Goal: Transaction & Acquisition: Download file/media

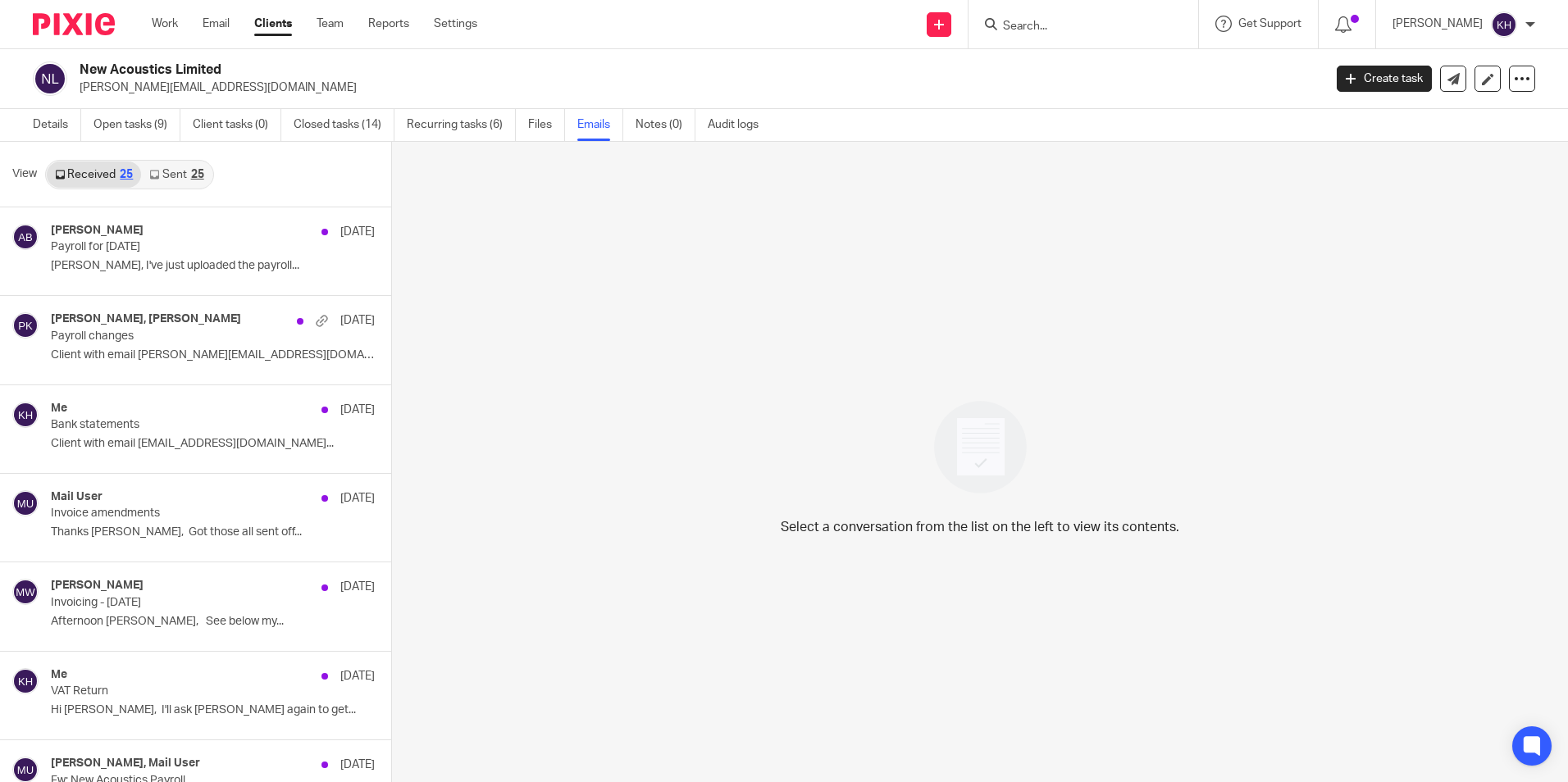
click at [1064, 25] on input "Search" at bounding box center [1074, 27] width 148 height 15
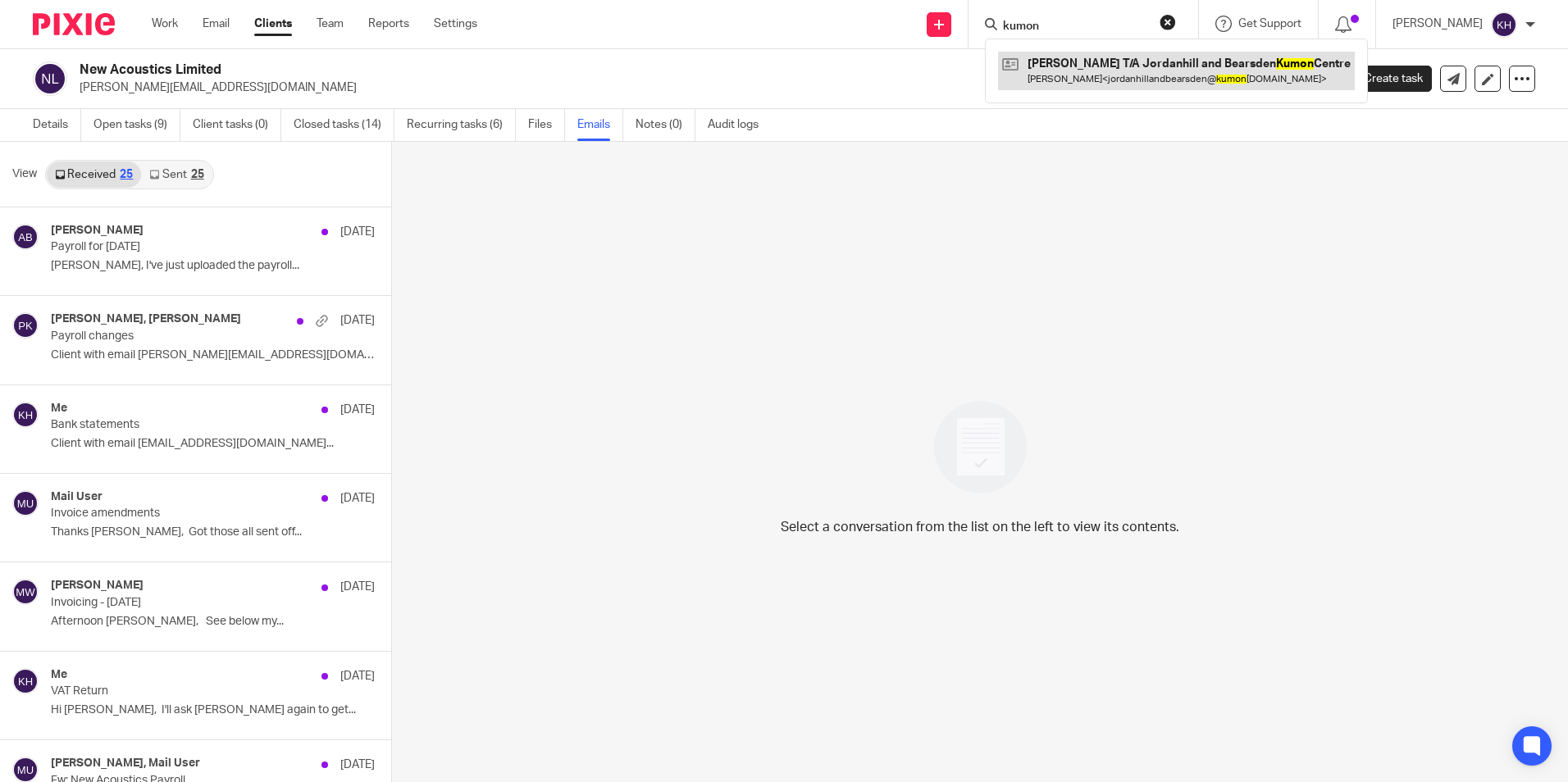
type input "kumon"
click at [1048, 87] on link at bounding box center [1176, 70] width 357 height 38
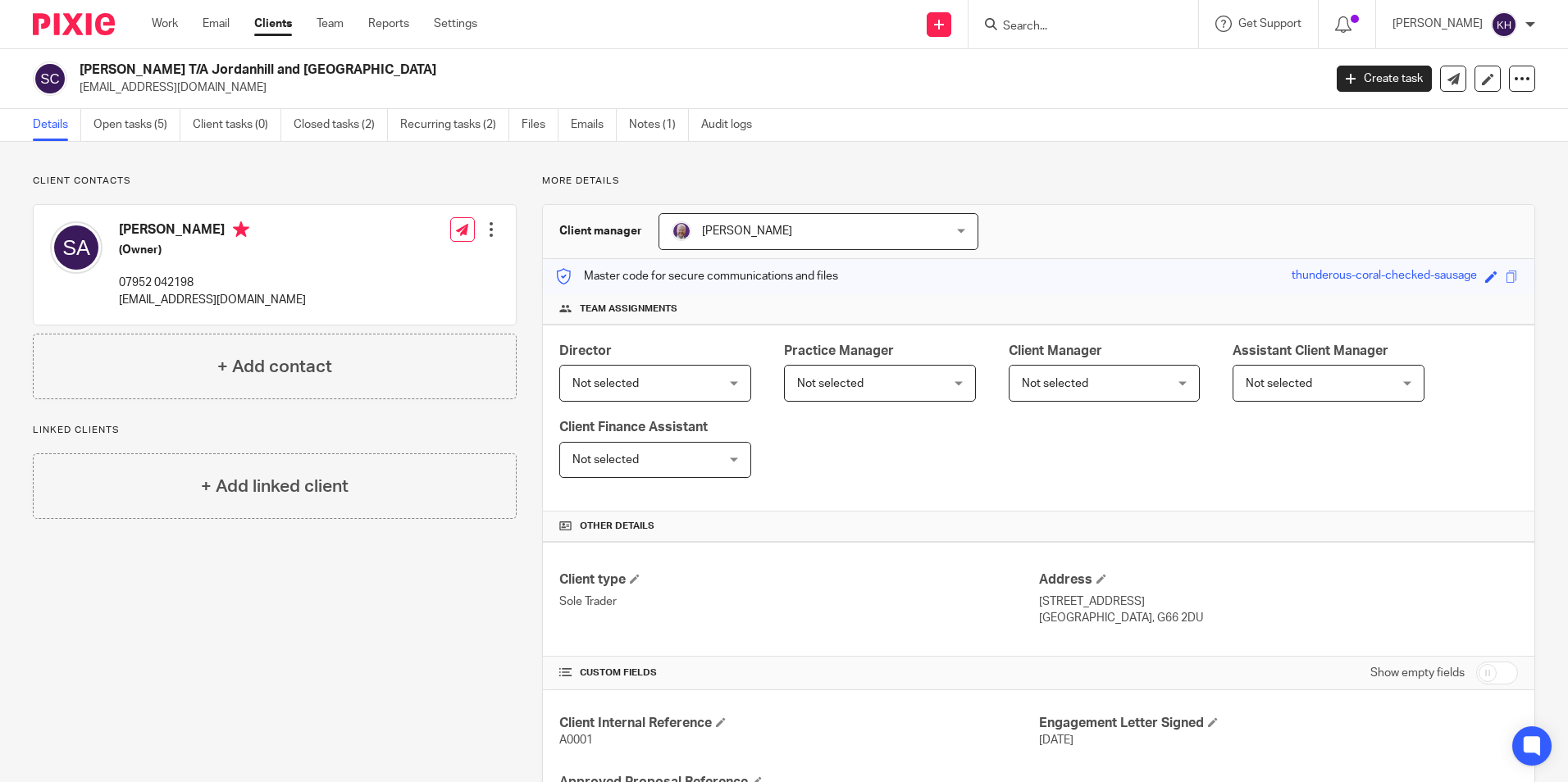
click at [1003, 20] on input "Search" at bounding box center [1074, 27] width 148 height 15
type input "s"
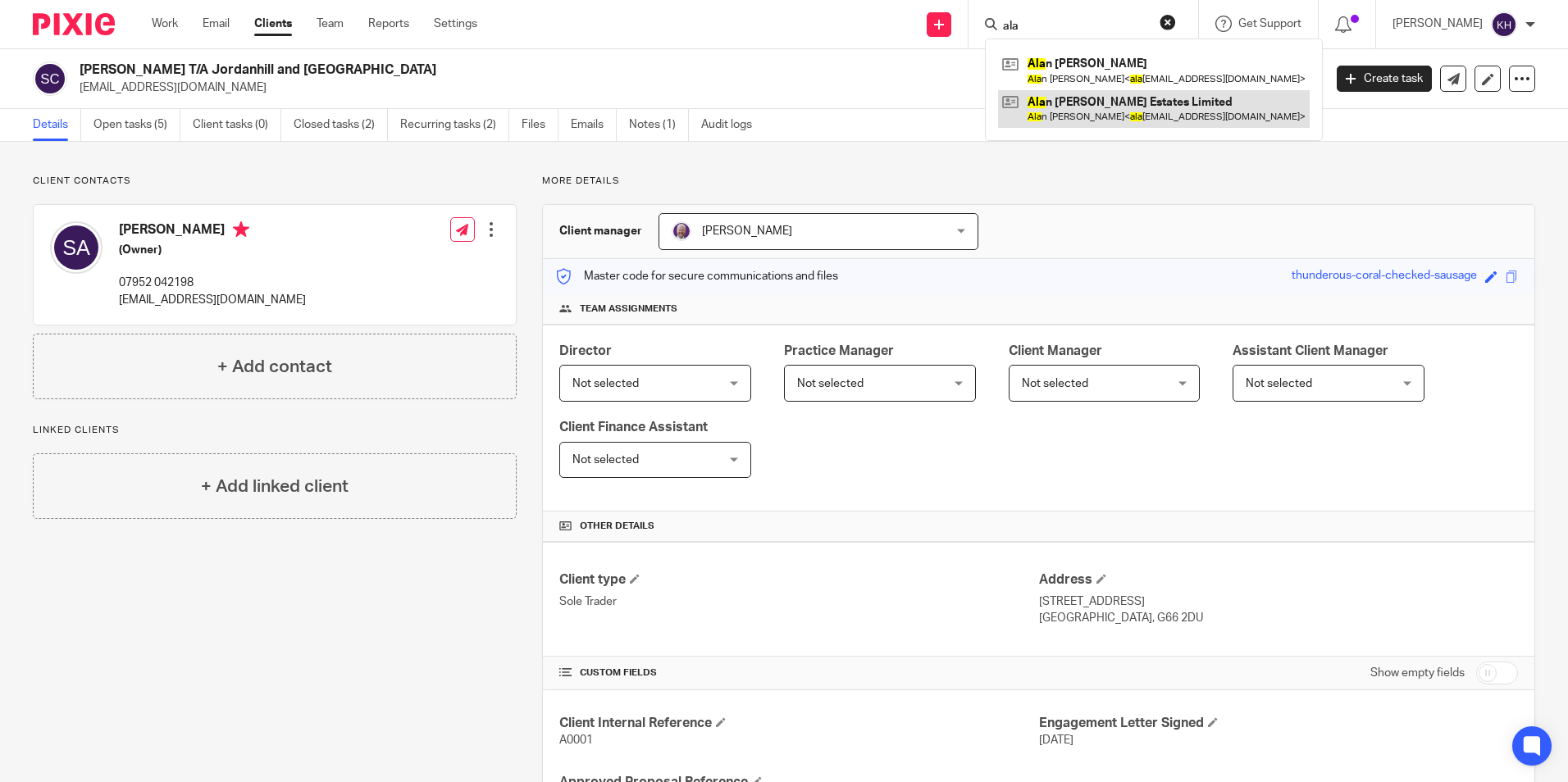
type input "ala"
click at [1066, 118] on link at bounding box center [1154, 109] width 311 height 38
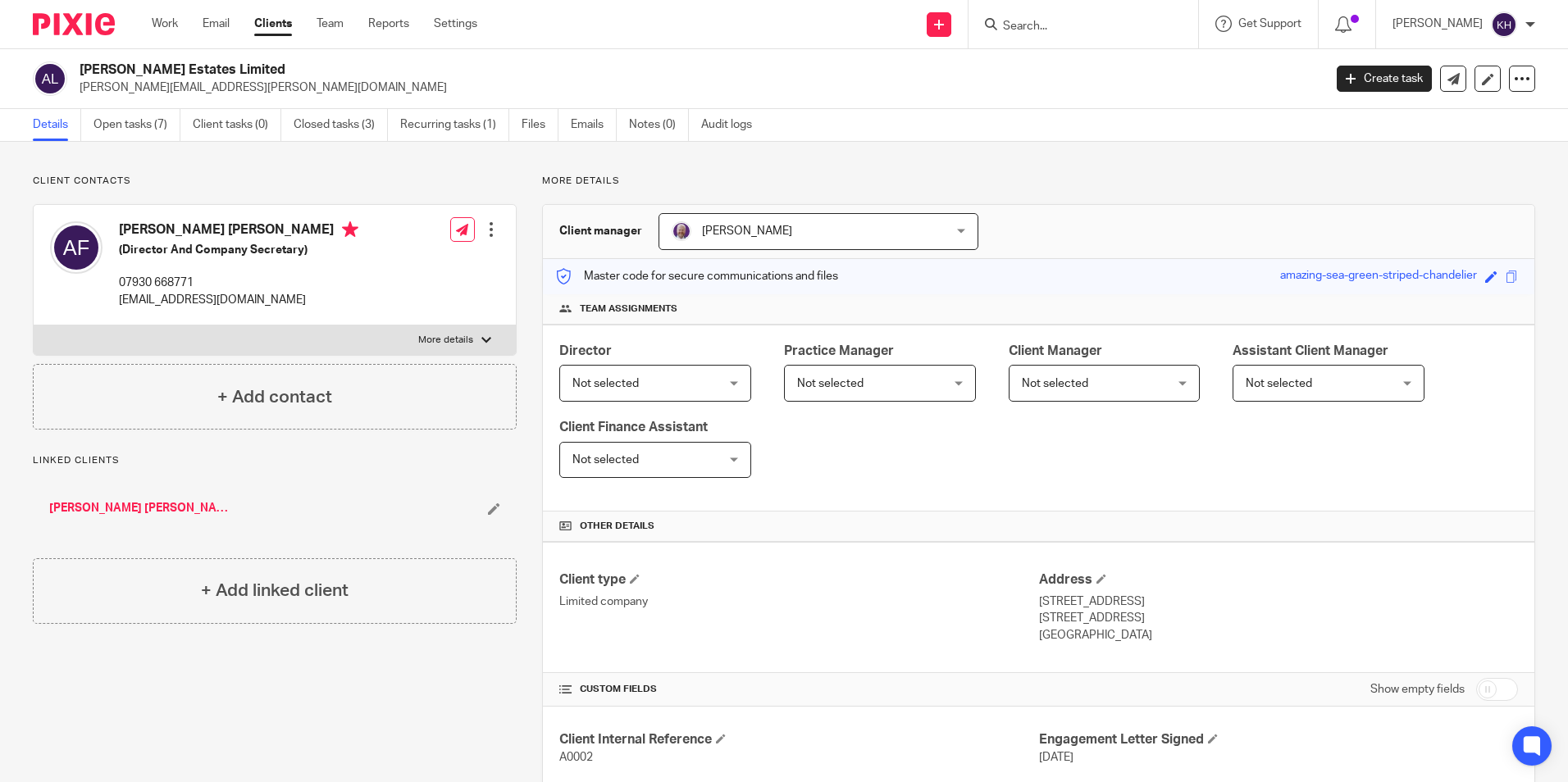
click at [520, 126] on ul "Details Open tasks (7) Client tasks (0) Closed tasks (3) Recurring tasks (1) Fi…" at bounding box center [404, 125] width 743 height 32
click at [534, 127] on link "Files" at bounding box center [539, 125] width 37 height 32
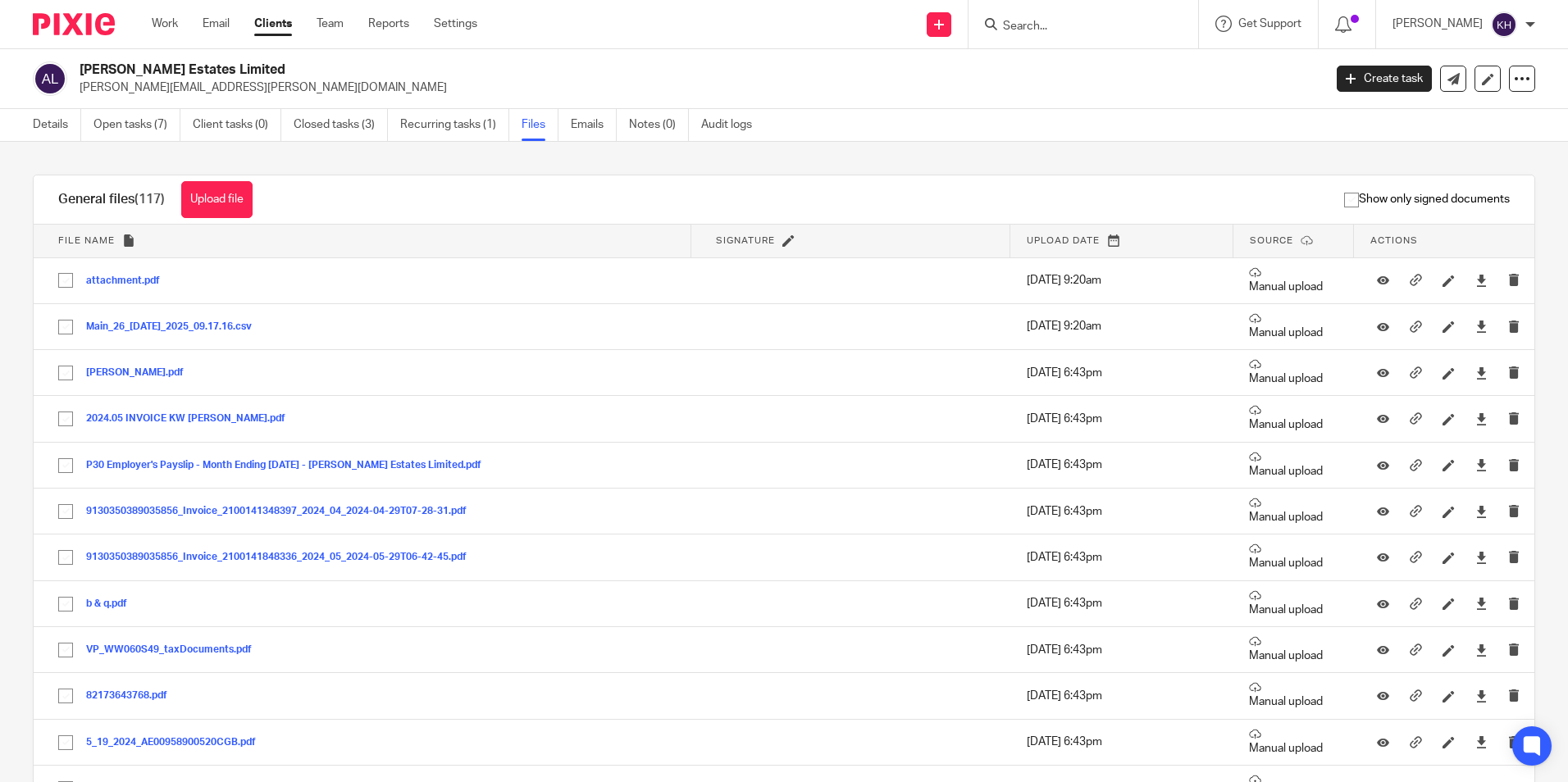
click at [1052, 14] on form at bounding box center [1088, 24] width 174 height 21
click at [1046, 26] on input "Search" at bounding box center [1074, 27] width 148 height 15
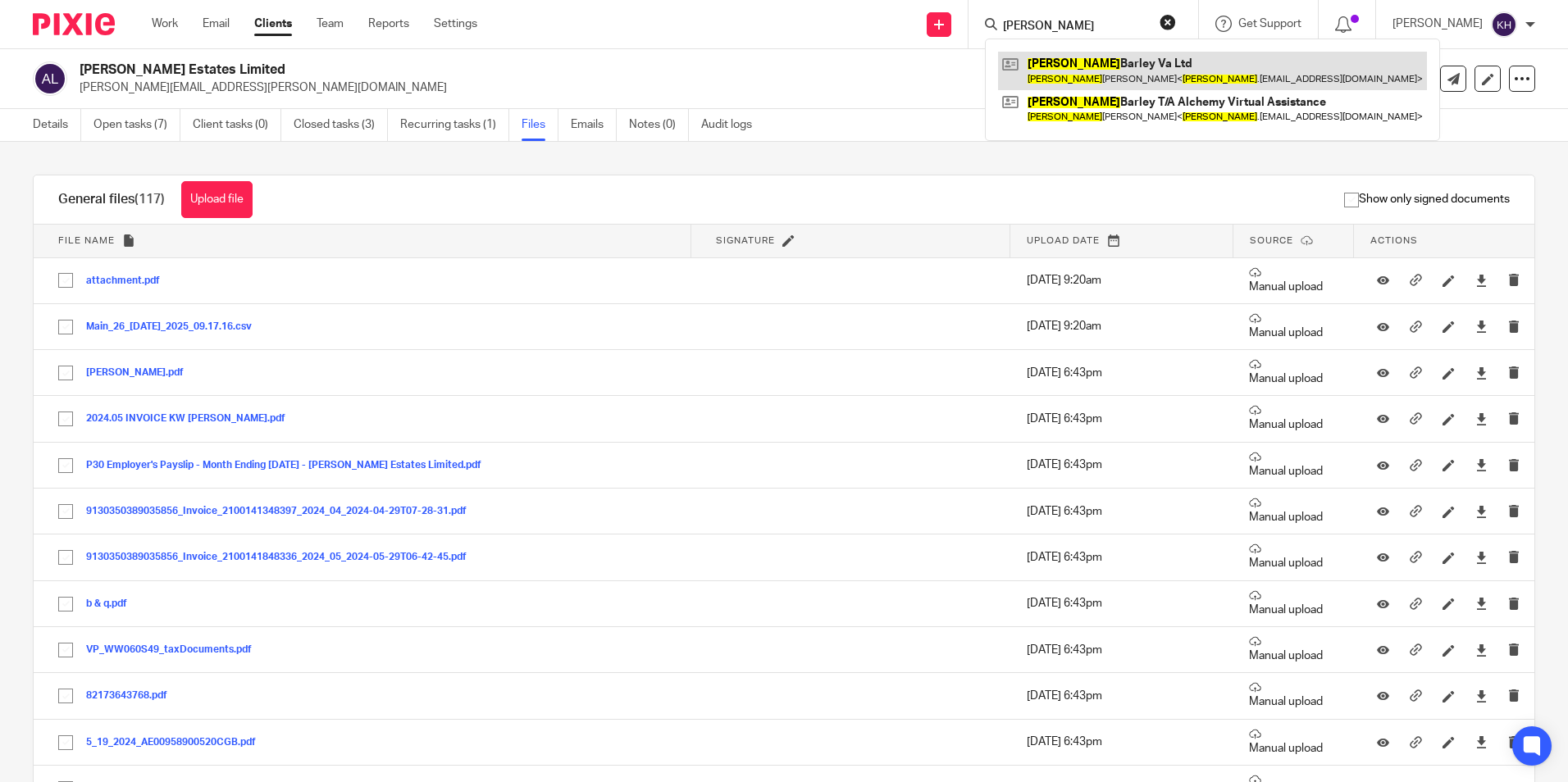
type input "Laura"
click at [1100, 70] on link at bounding box center [1212, 70] width 429 height 38
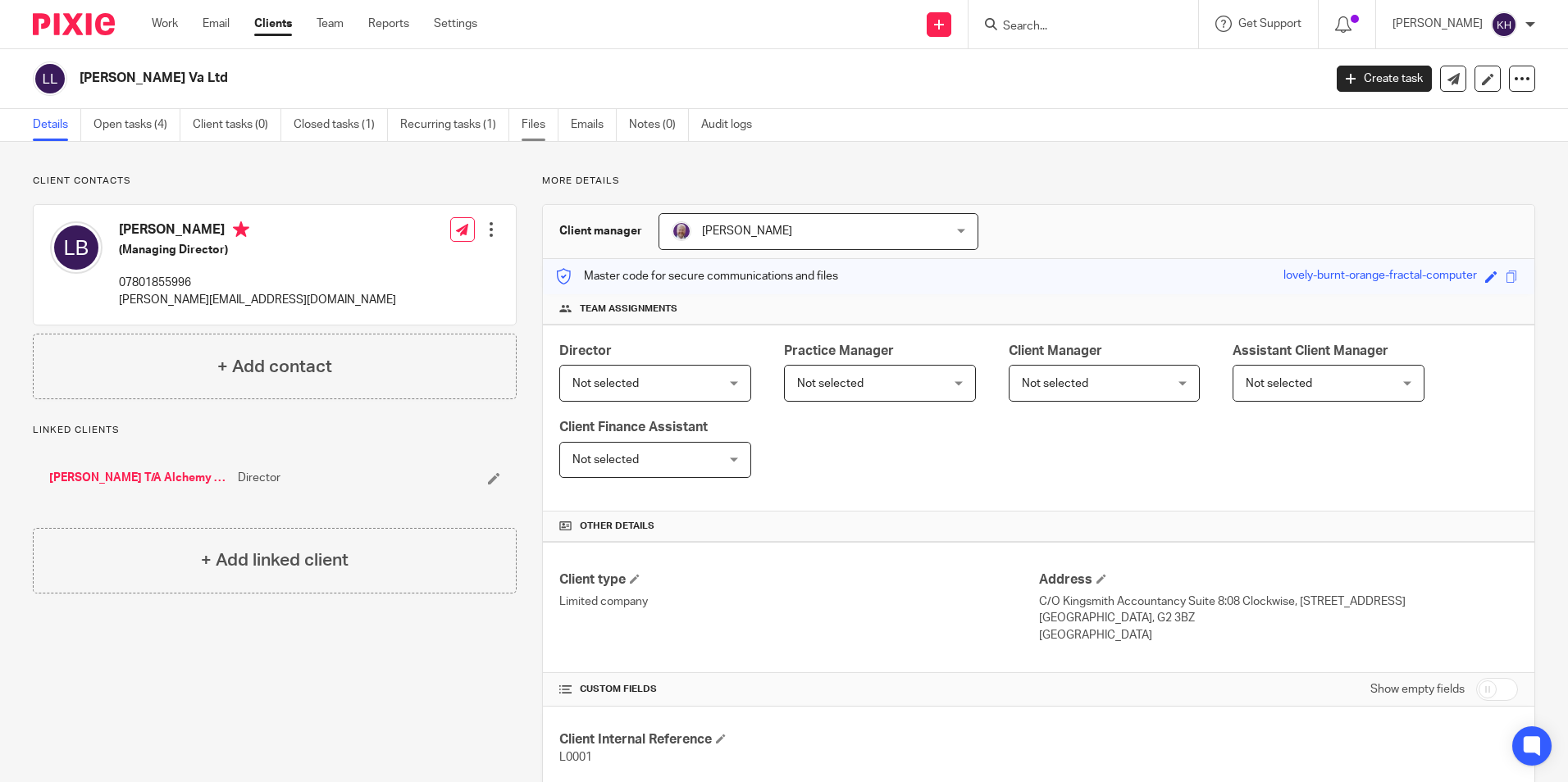
click at [534, 112] on link "Files" at bounding box center [539, 125] width 37 height 32
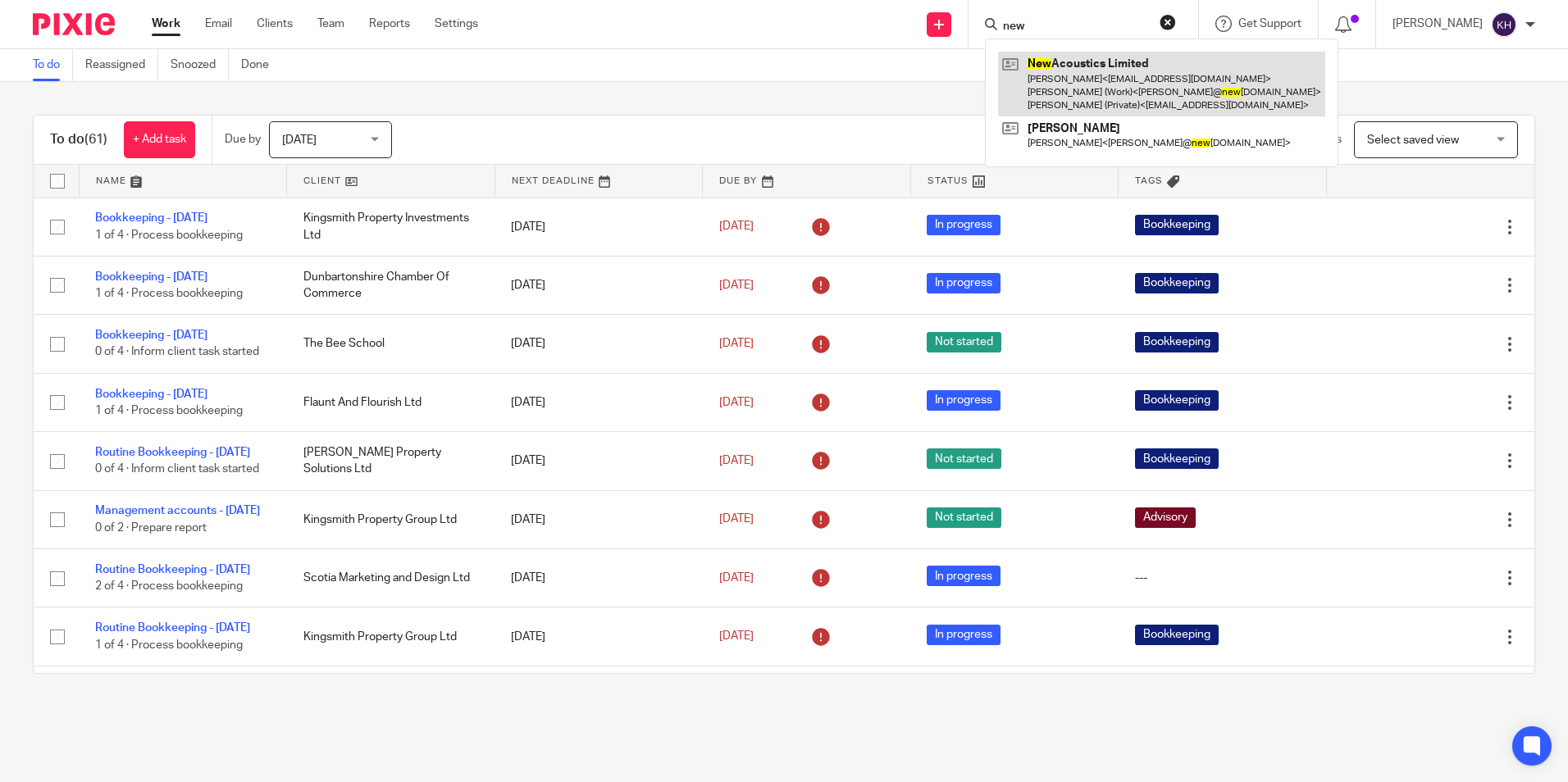
type input "new"
click at [1072, 73] on link at bounding box center [1162, 83] width 327 height 64
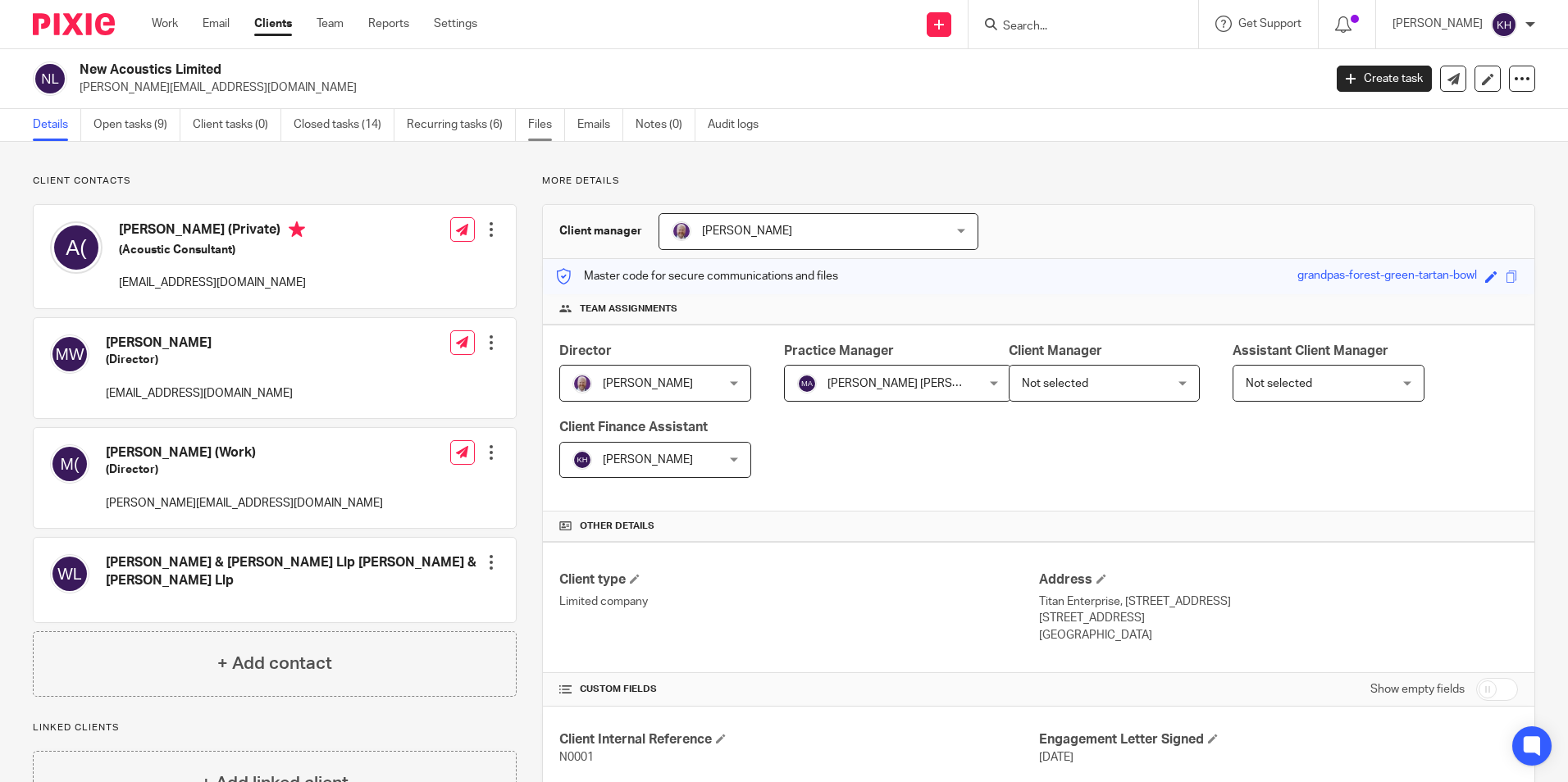
click at [546, 124] on link "Files" at bounding box center [546, 125] width 37 height 32
click at [559, 131] on link "Files" at bounding box center [546, 125] width 37 height 32
click at [559, 121] on link "Files" at bounding box center [546, 125] width 37 height 32
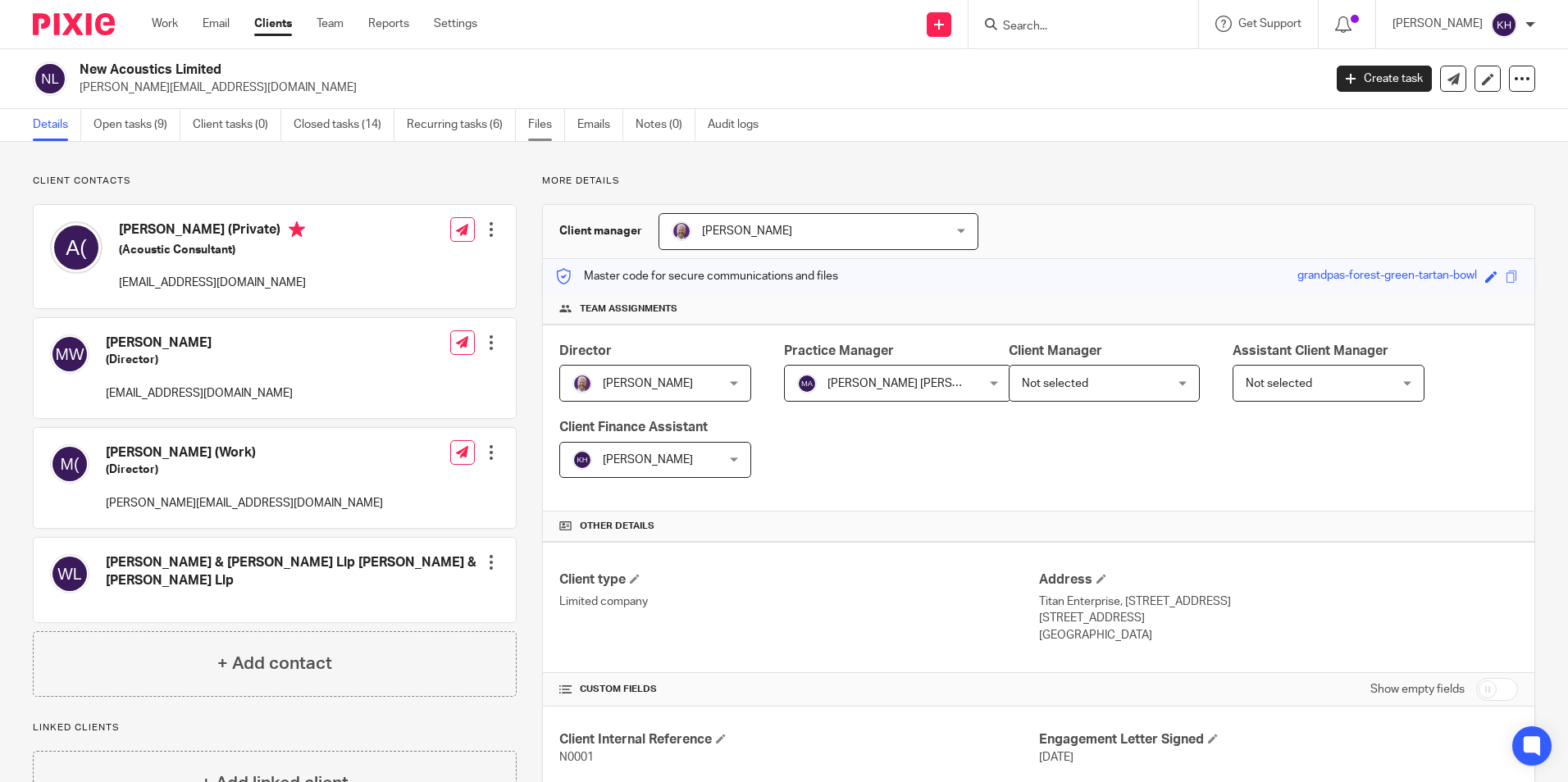
click at [540, 123] on link "Files" at bounding box center [546, 125] width 37 height 32
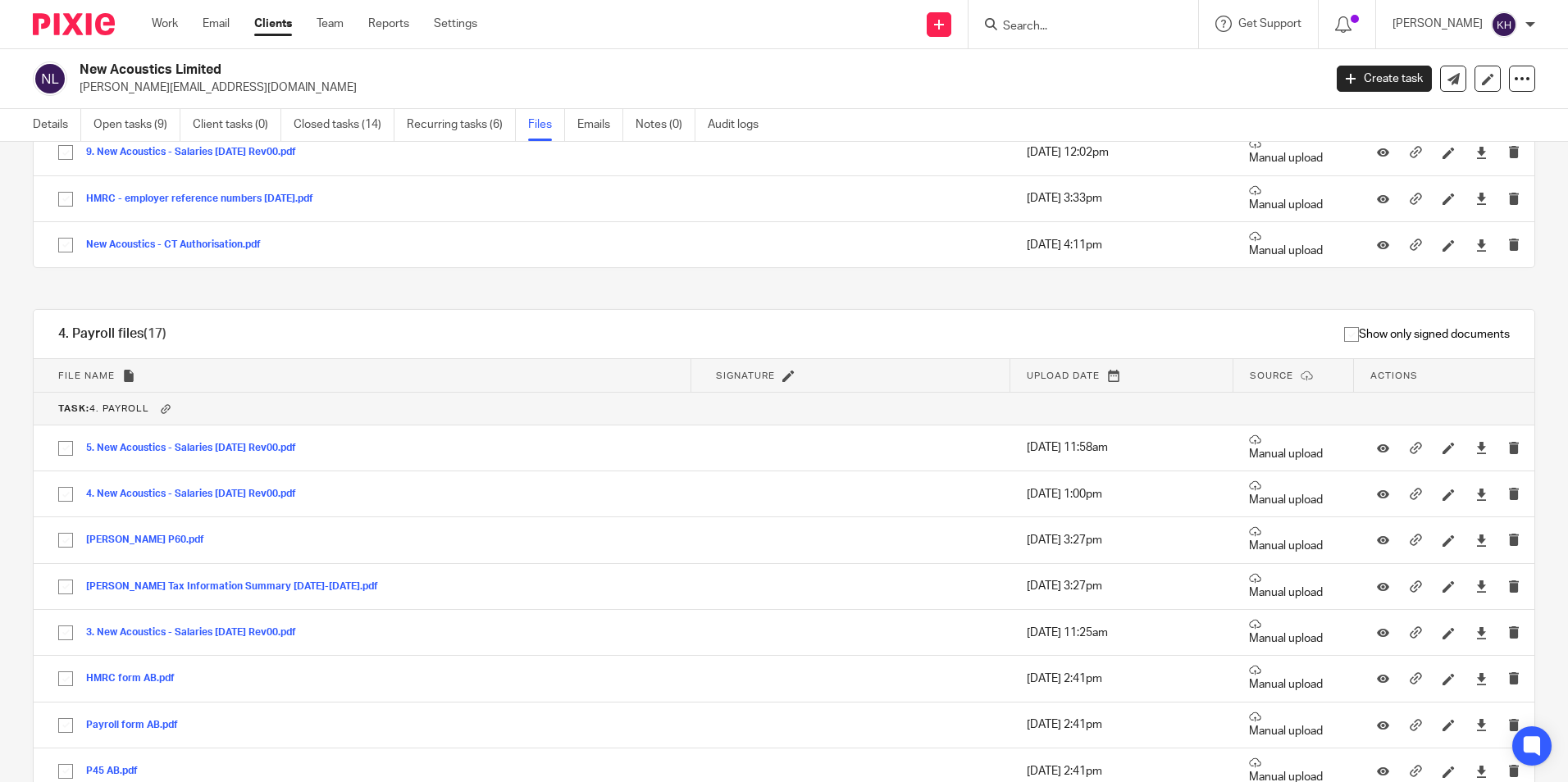
scroll to position [1804, 0]
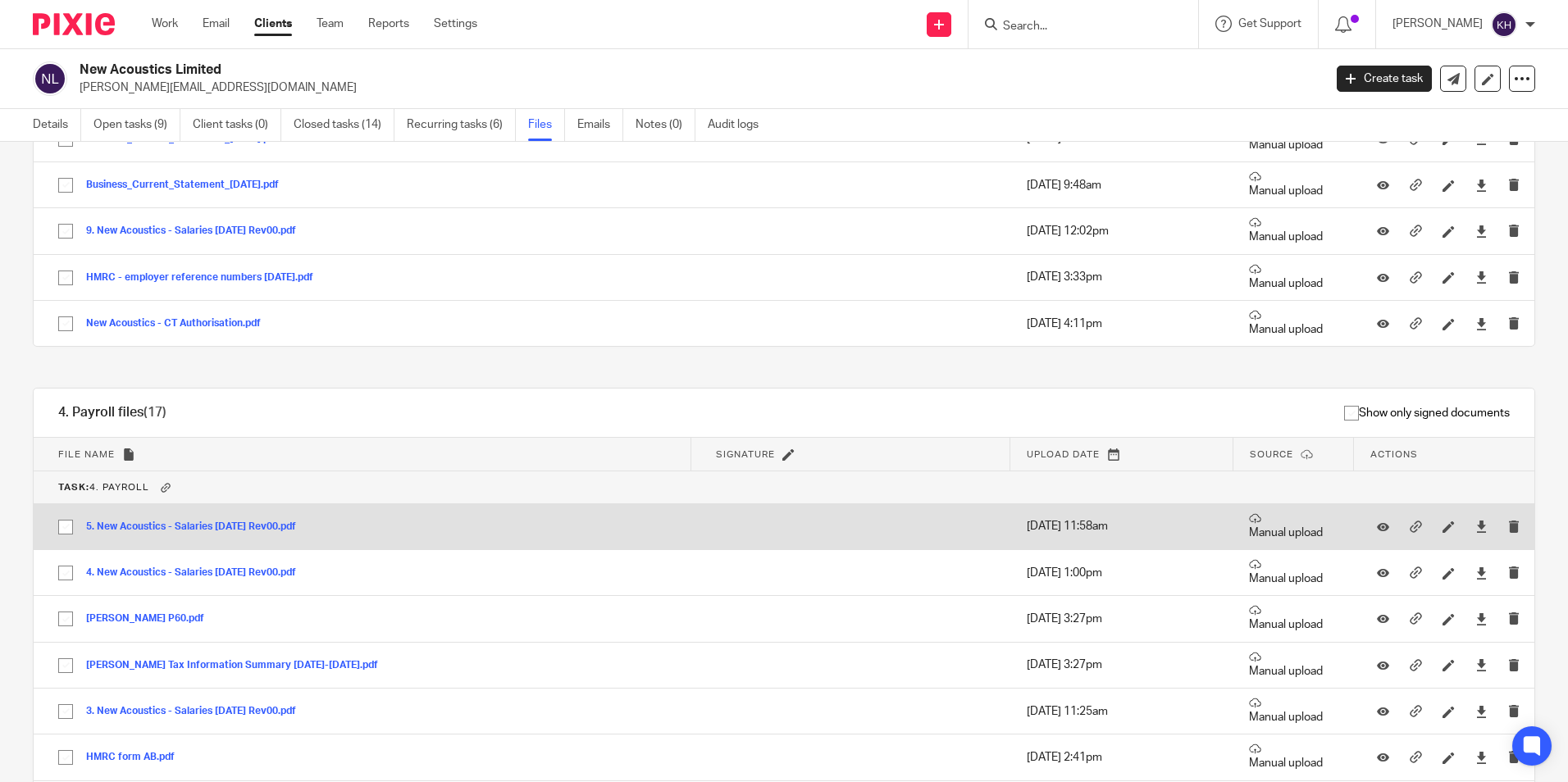
click at [60, 530] on input "checkbox" at bounding box center [64, 526] width 31 height 31
checkbox input "true"
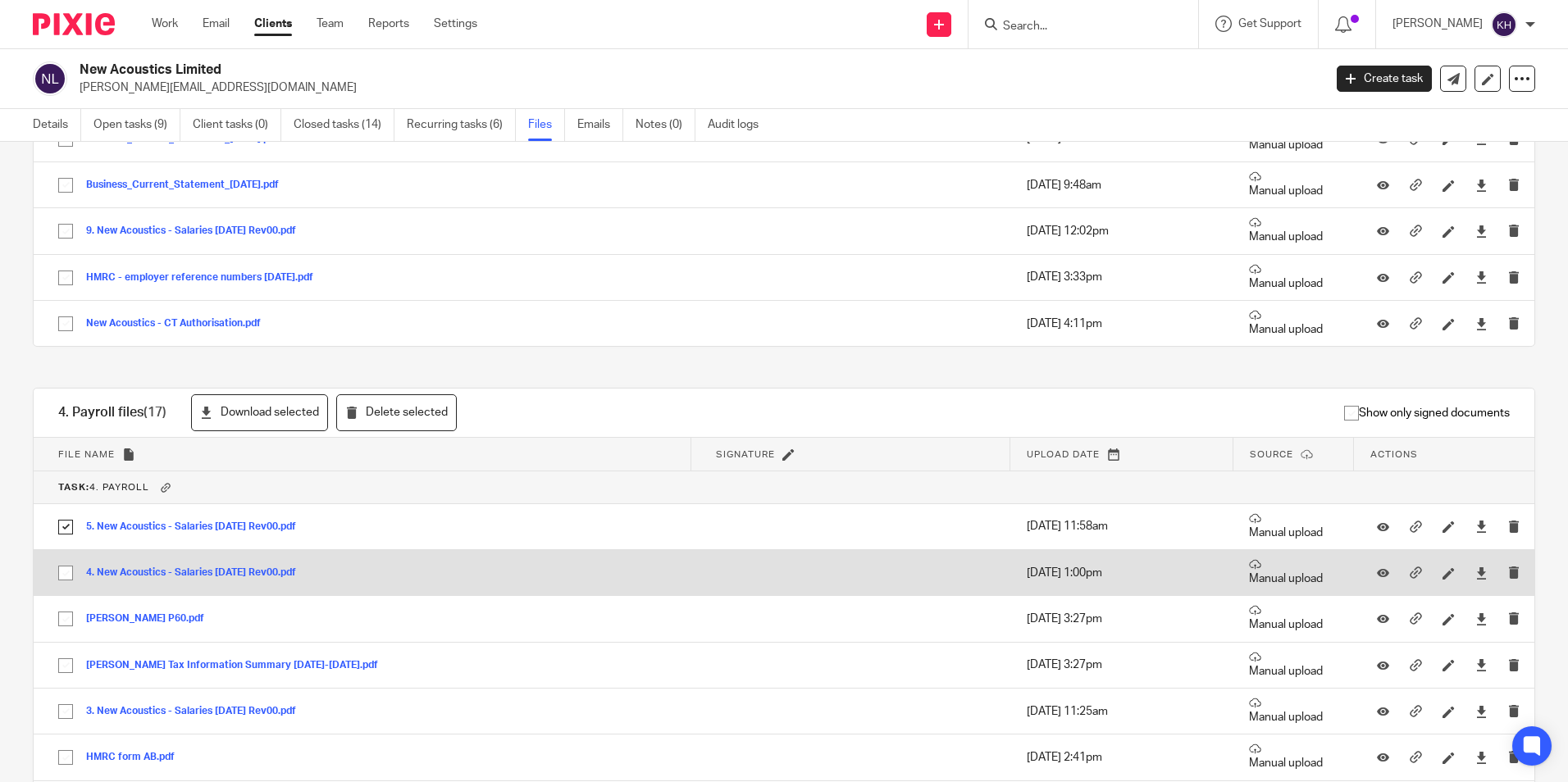
click at [64, 579] on input "checkbox" at bounding box center [64, 573] width 31 height 31
checkbox input "true"
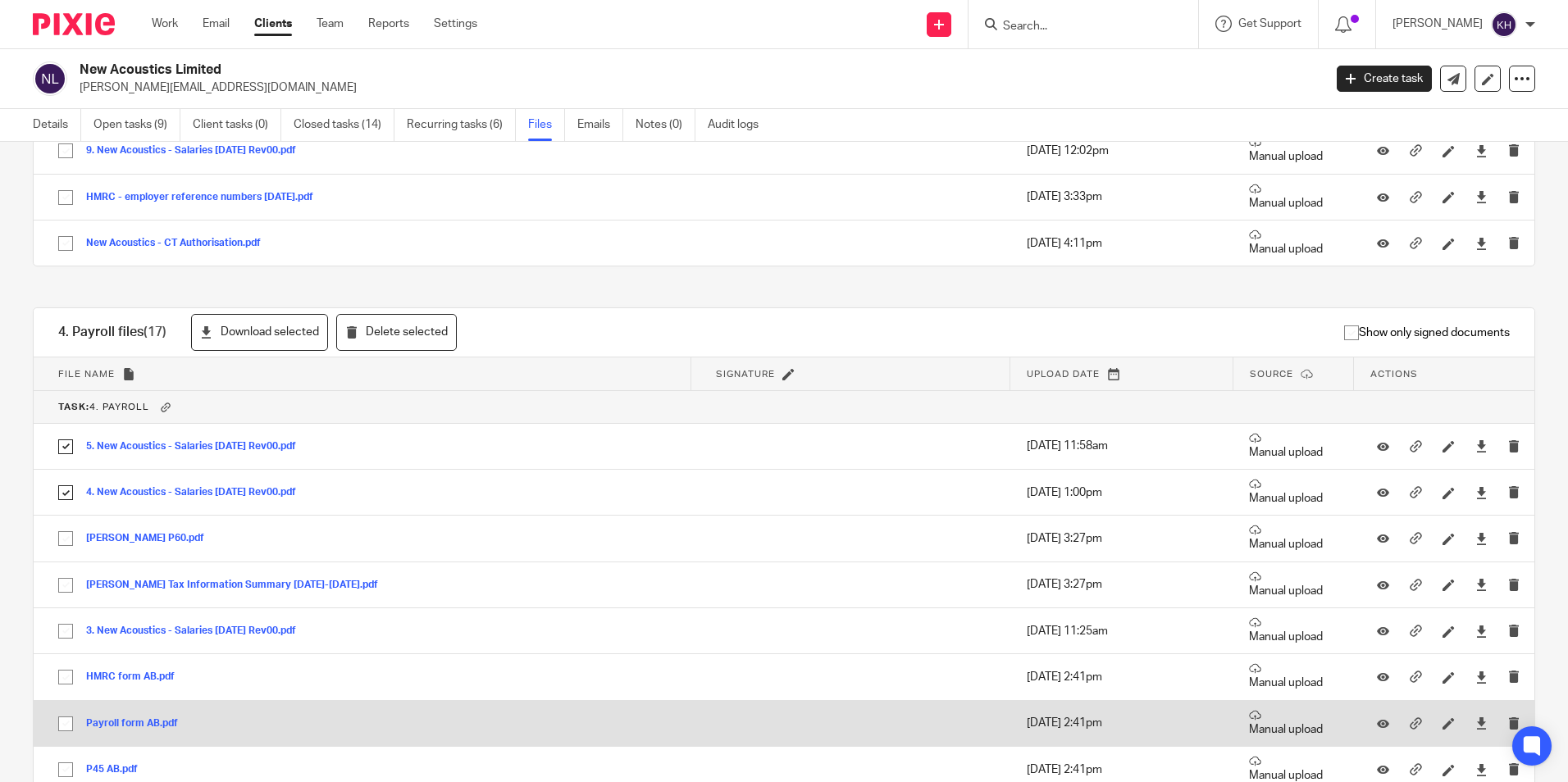
scroll to position [2051, 0]
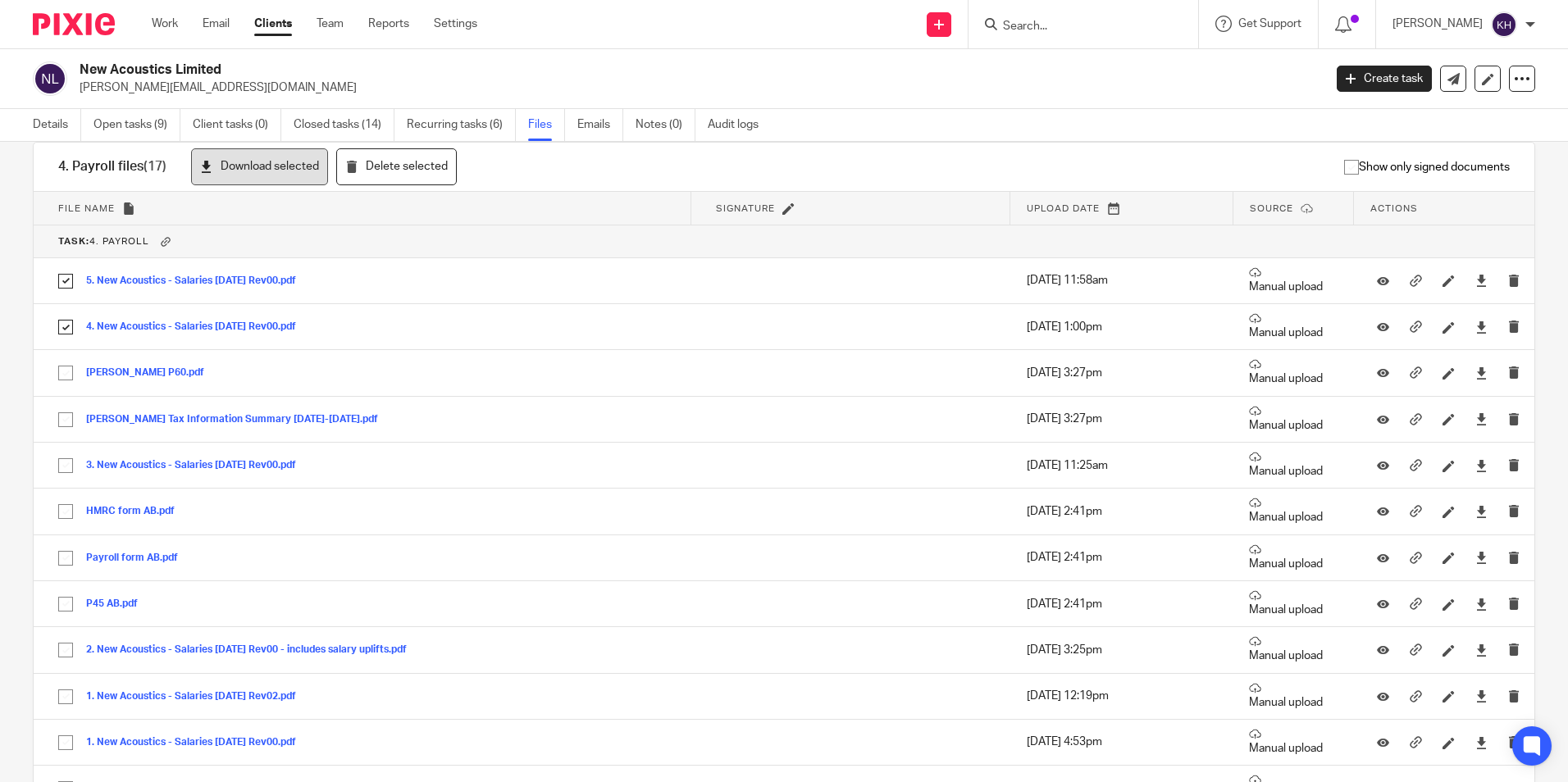
click at [274, 164] on button "Download selected" at bounding box center [260, 167] width 137 height 37
click at [22, 447] on div "General files (41) Upload file Download selected Delete selected Show only sign…" at bounding box center [770, 711] width 1527 height 5173
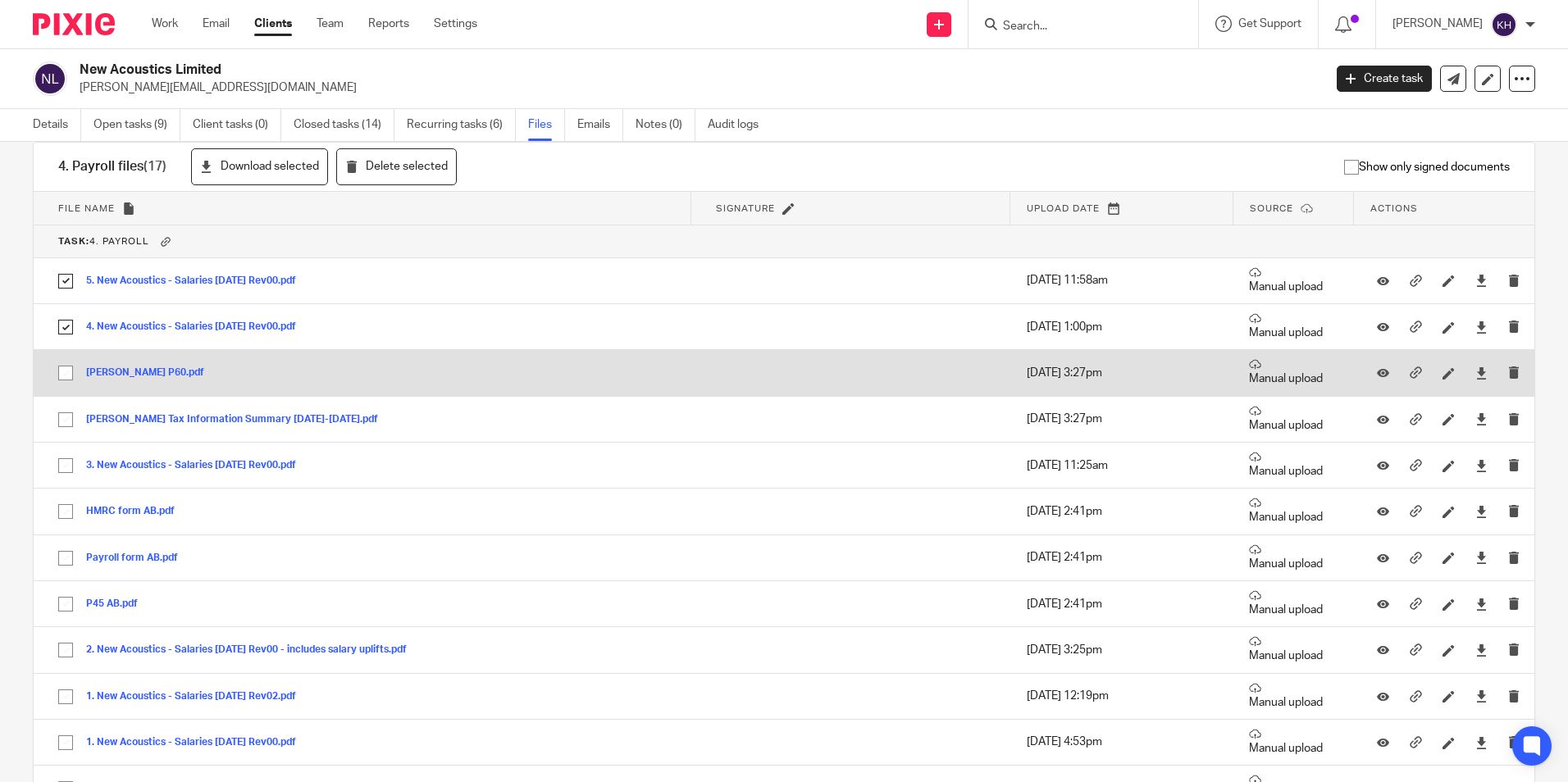
scroll to position [1968, 0]
